Goal: Find specific page/section: Find specific page/section

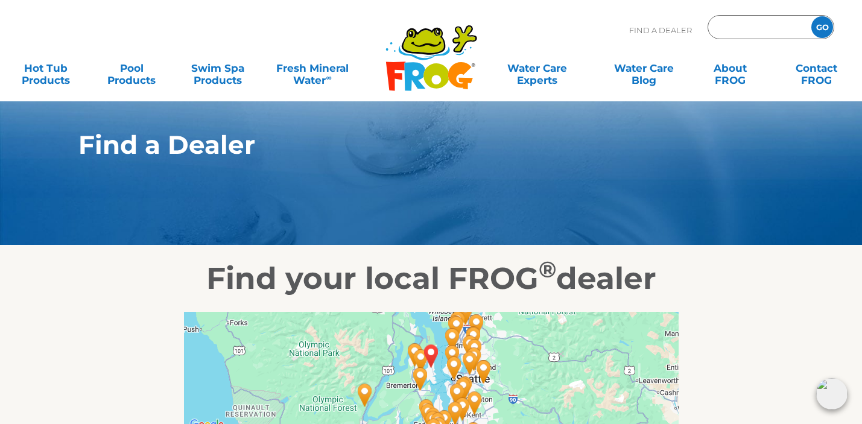
click at [735, 25] on input "Zip Code Form" at bounding box center [757, 27] width 81 height 17
type input "98110"
click at [821, 30] on input "GO" at bounding box center [822, 27] width 22 height 22
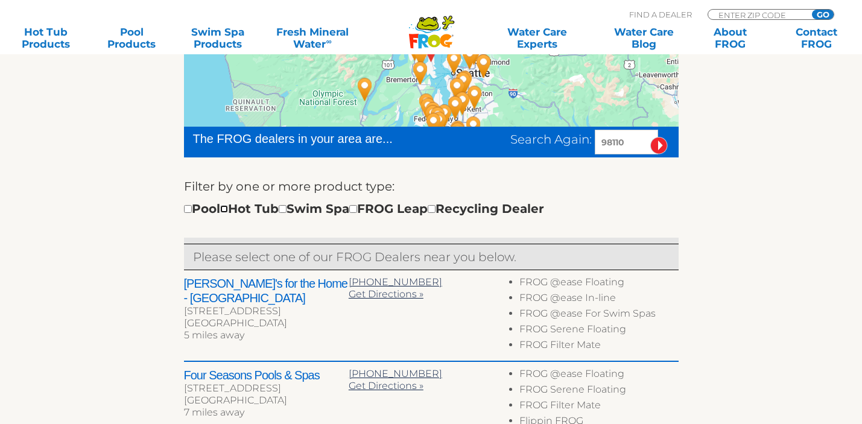
click at [228, 210] on input "checkbox" at bounding box center [224, 209] width 8 height 8
checkbox input "true"
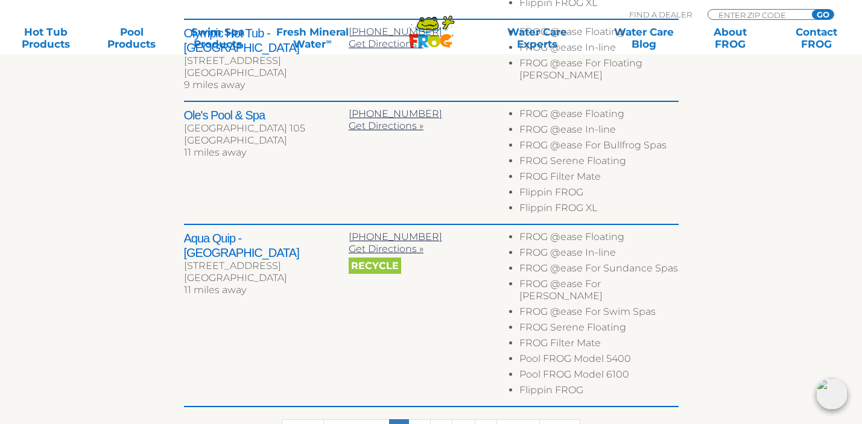
scroll to position [740, 0]
